Goal: Find specific page/section: Locate a particular part of the current website

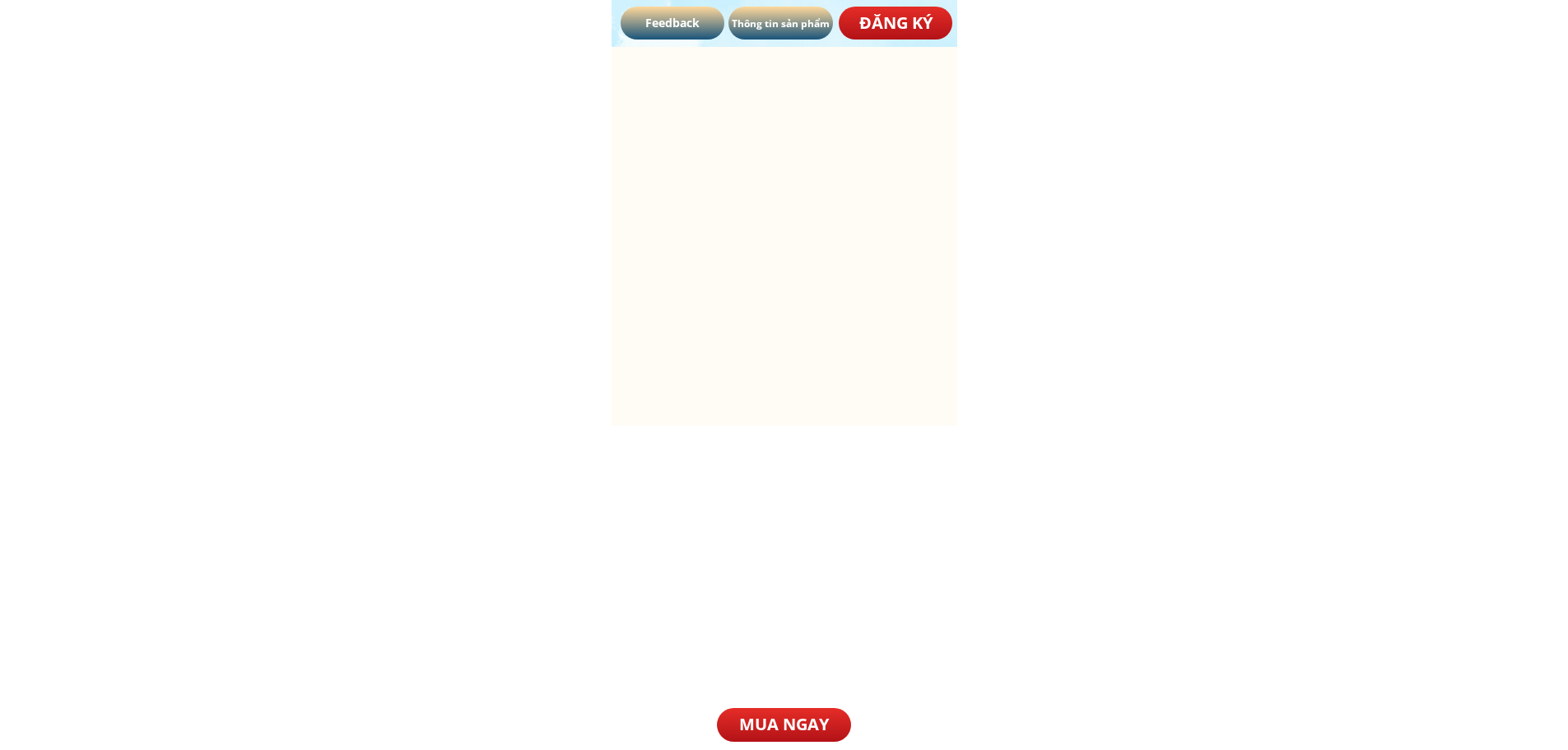
scroll to position [2963, 0]
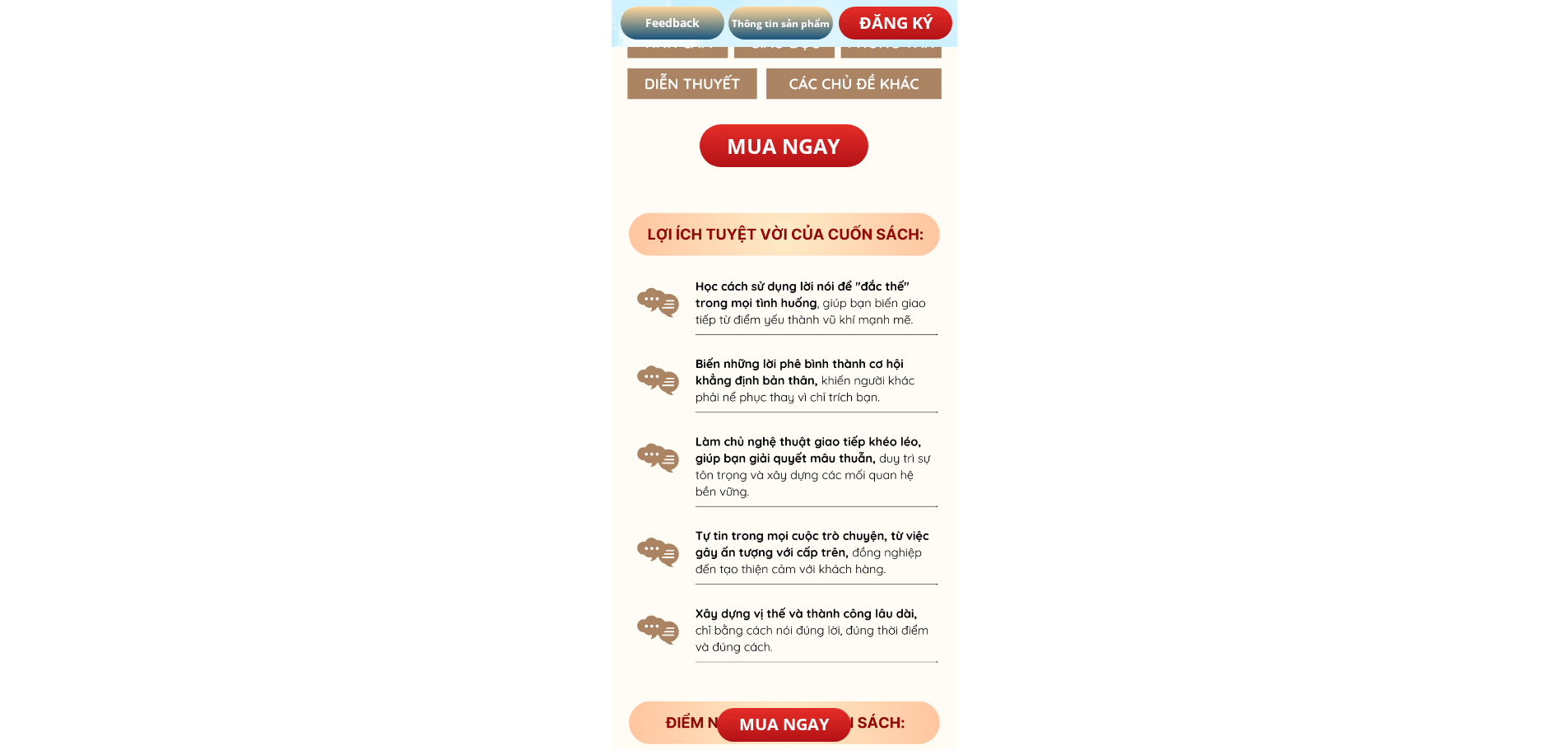
click at [650, 23] on p "Feedback" at bounding box center [672, 23] width 104 height 33
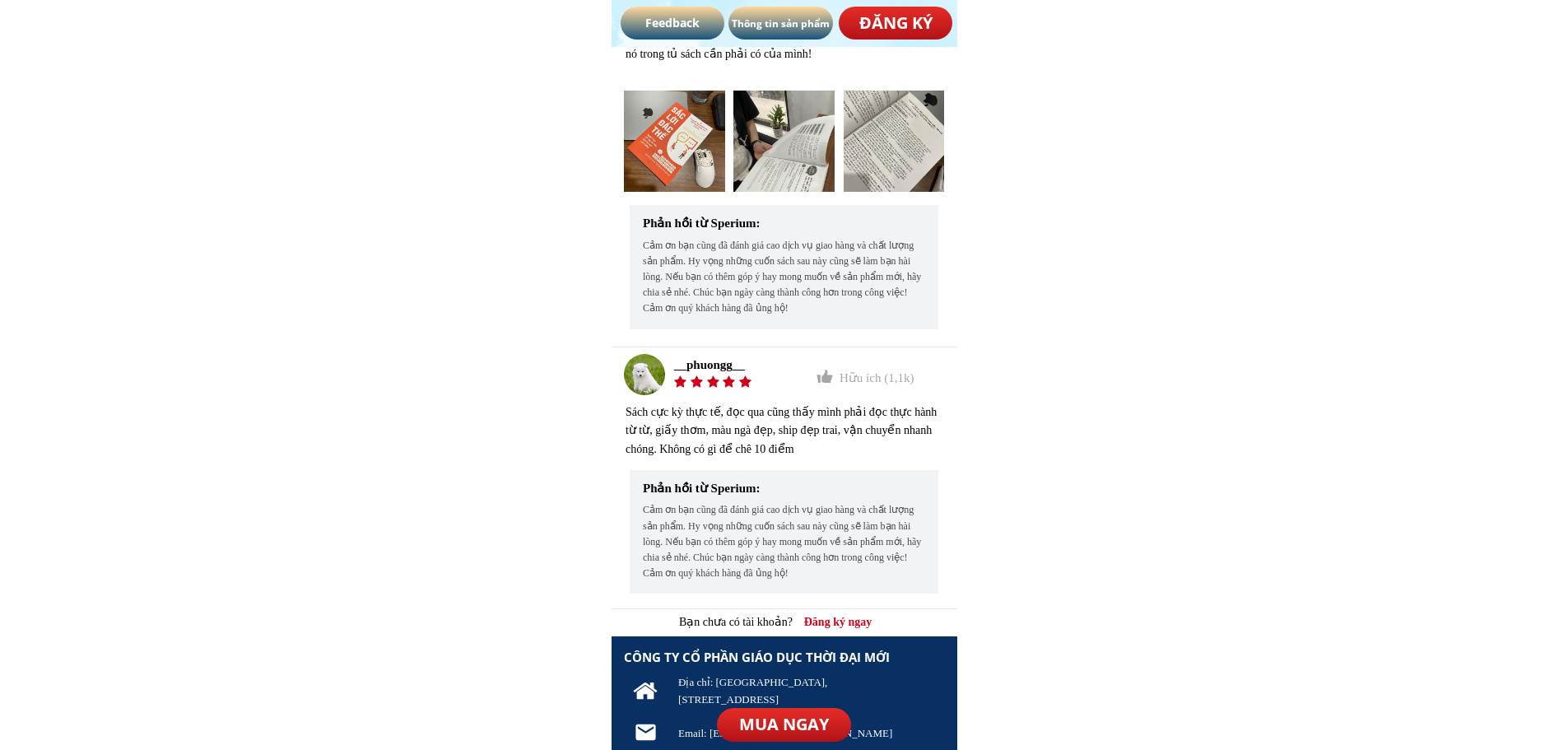
scroll to position [9497, 0]
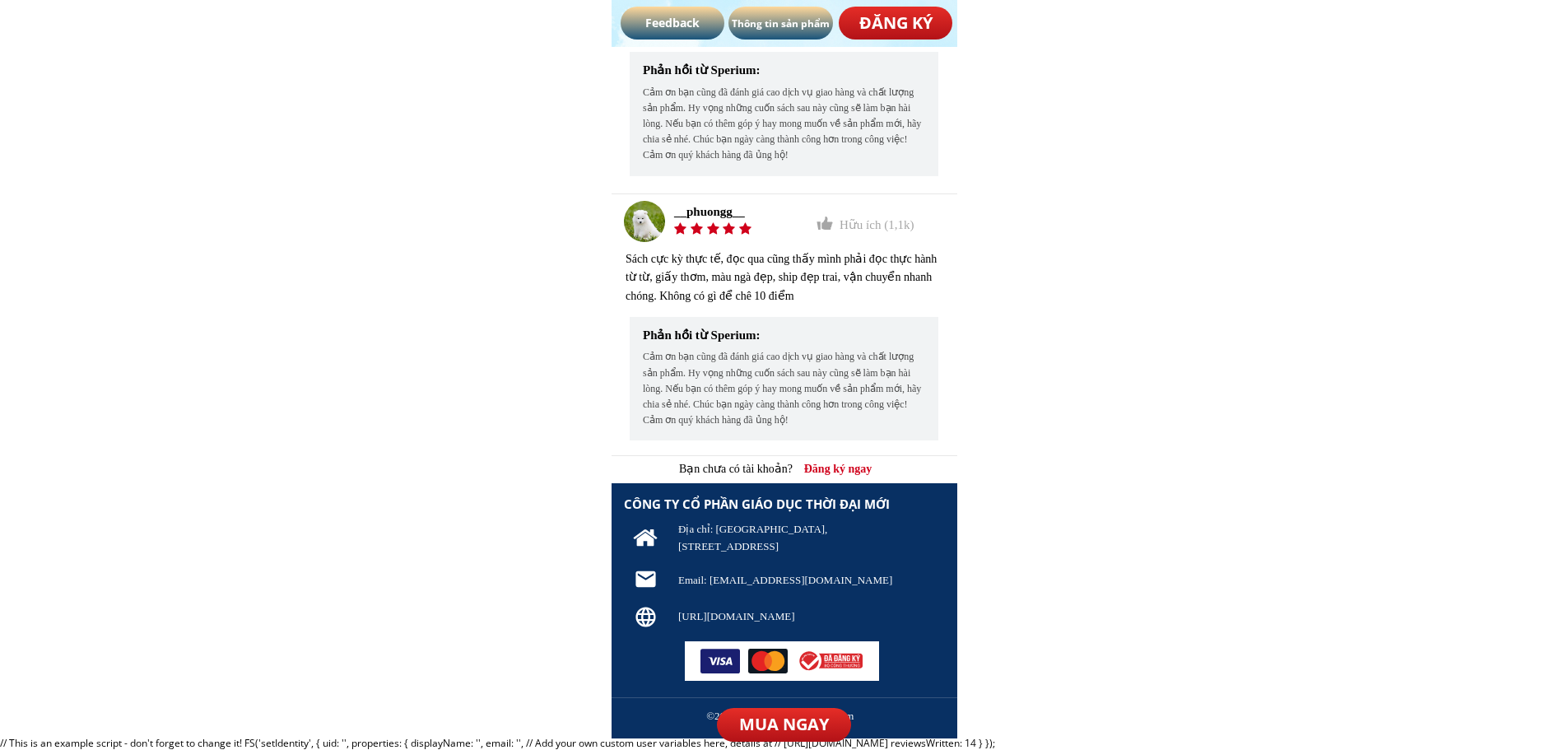
click at [852, 605] on div at bounding box center [784, 611] width 346 height 256
drag, startPoint x: 879, startPoint y: 616, endPoint x: 689, endPoint y: 635, distance: 190.9
click at [701, 614] on h3 "[URL][DOMAIN_NAME]" at bounding box center [801, 617] width 245 height 17
click at [699, 615] on h3 "[URL][DOMAIN_NAME]" at bounding box center [801, 617] width 245 height 17
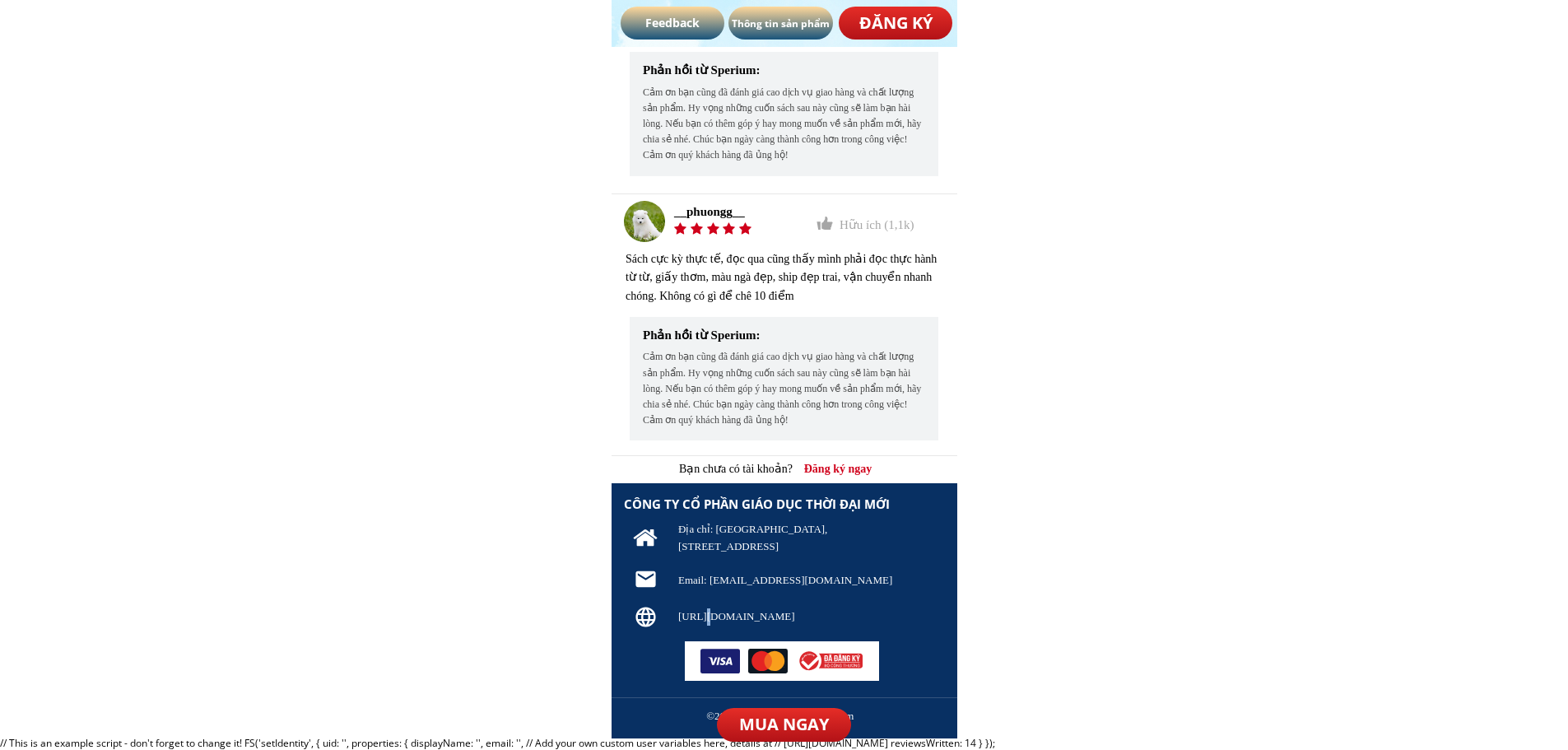
click at [699, 615] on h3 "[URL][DOMAIN_NAME]" at bounding box center [801, 617] width 245 height 17
